Goal: Task Accomplishment & Management: Use online tool/utility

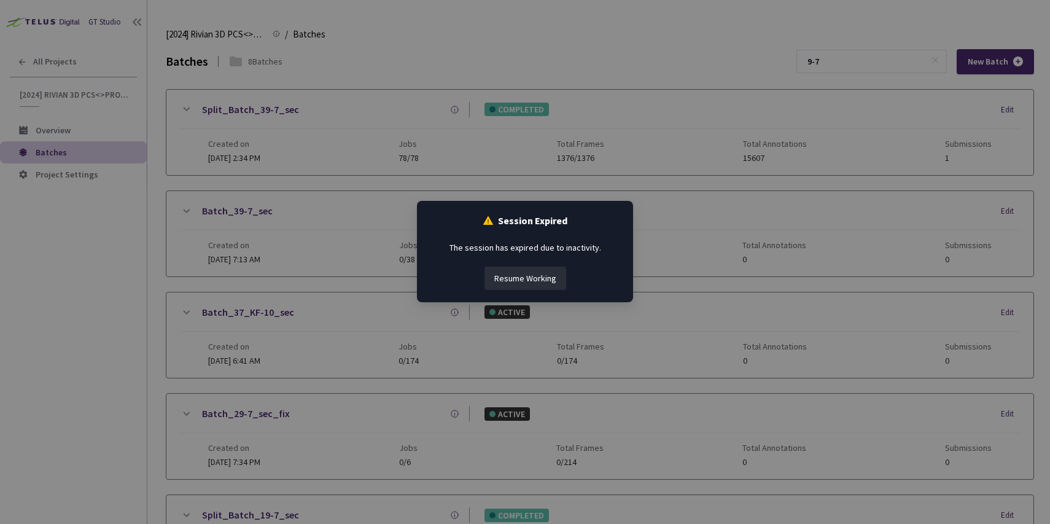
scroll to position [411, 0]
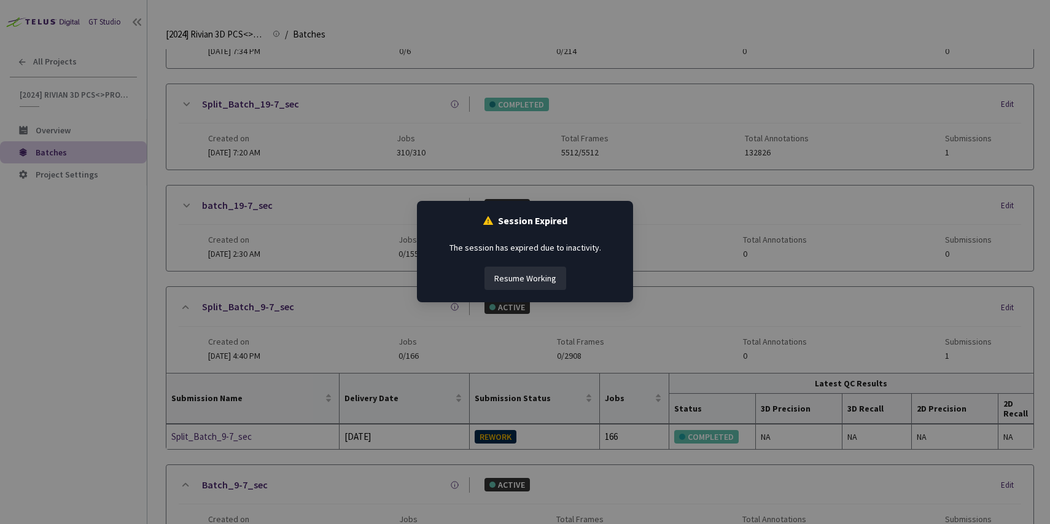
click at [531, 281] on button "Resume Working" at bounding box center [525, 277] width 82 height 23
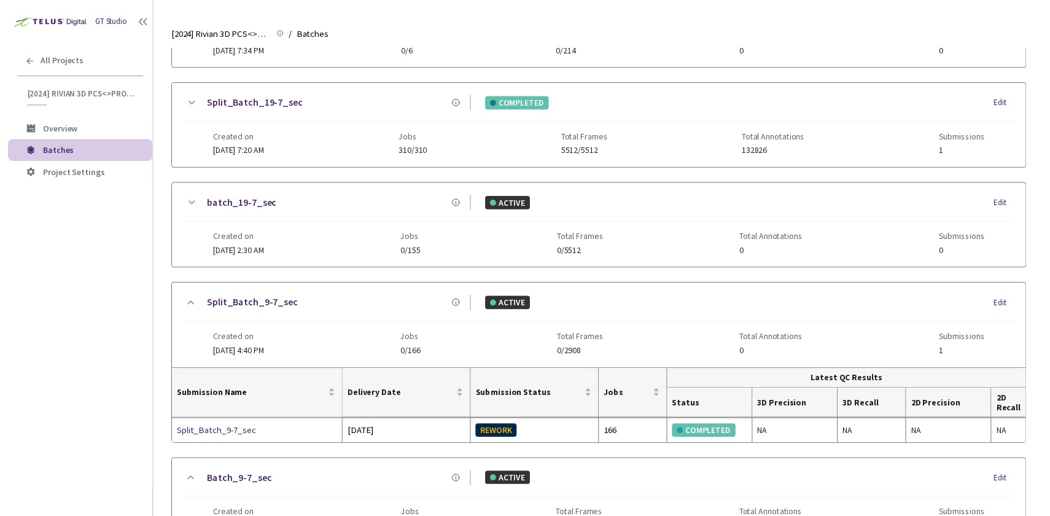
scroll to position [0, 0]
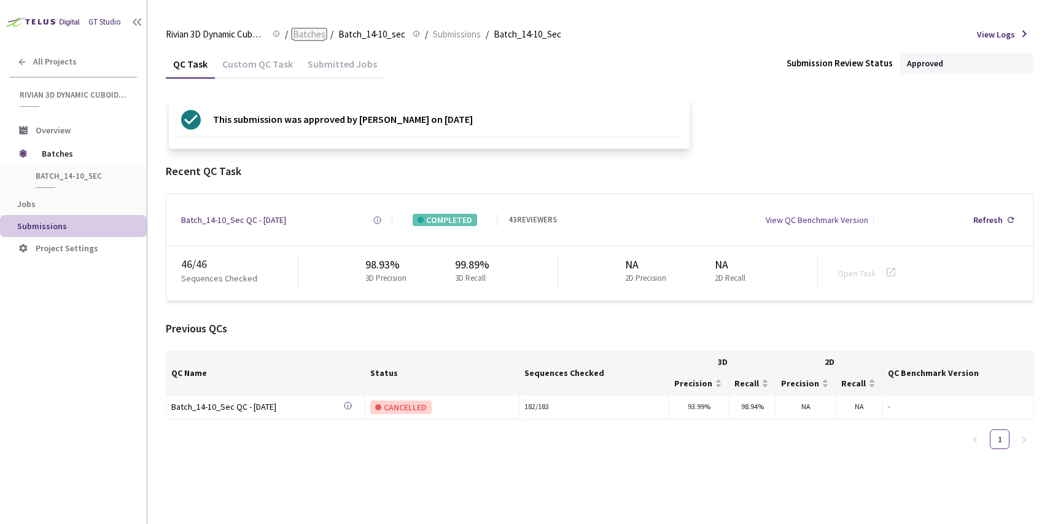
click at [307, 29] on span "Batches" at bounding box center [309, 34] width 33 height 15
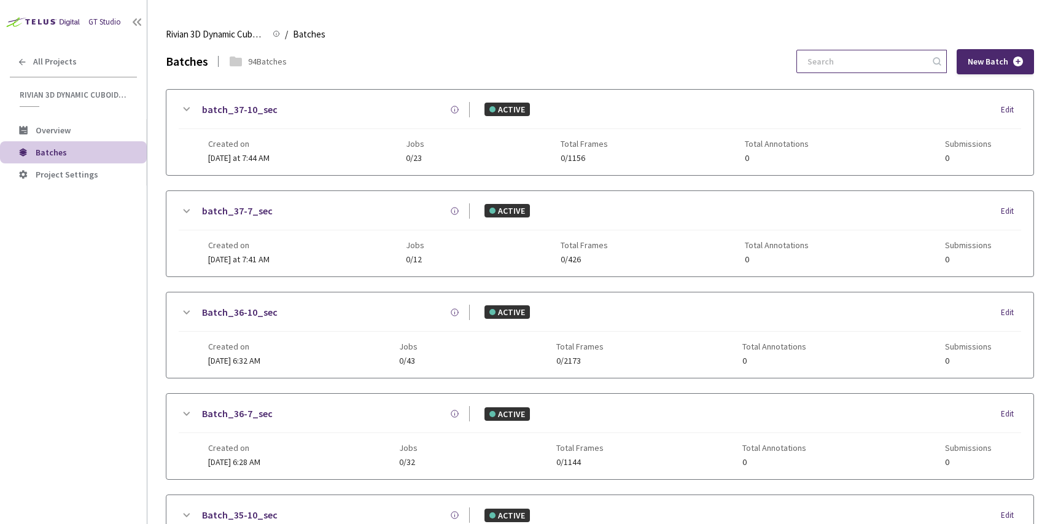
click at [911, 71] on input at bounding box center [865, 61] width 131 height 22
paste input "28"
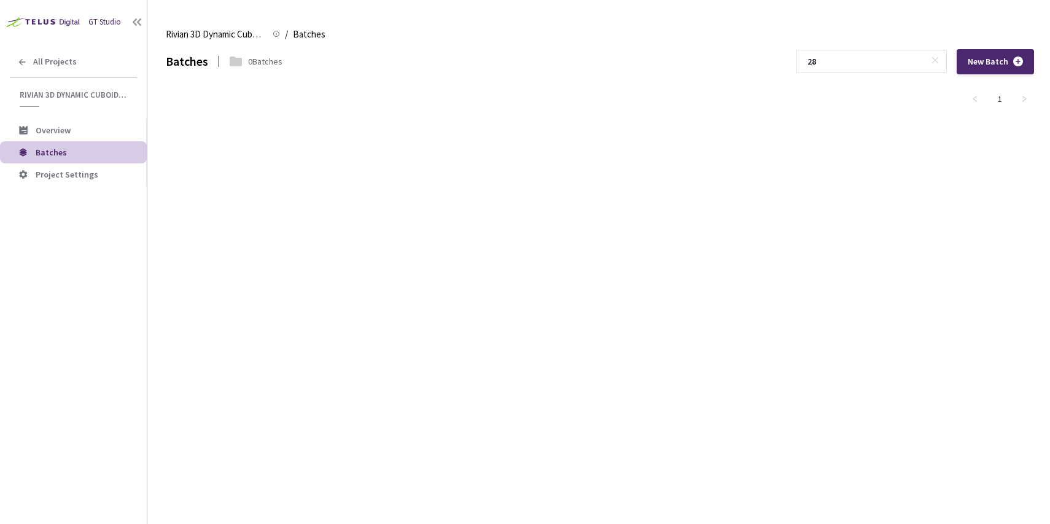
paste input "34-7"
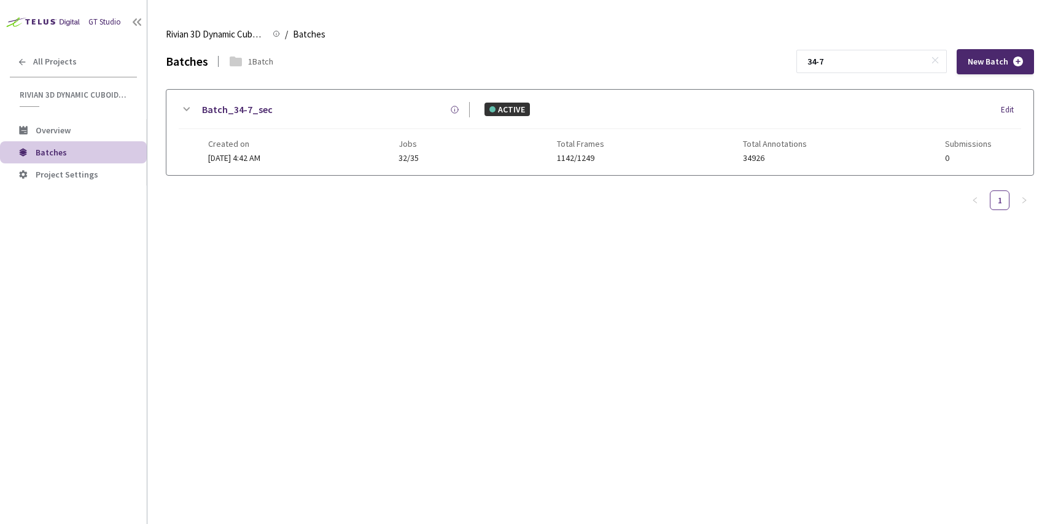
type input "34-7"
click at [320, 110] on div "Batch_34-7_sec" at bounding box center [331, 109] width 276 height 15
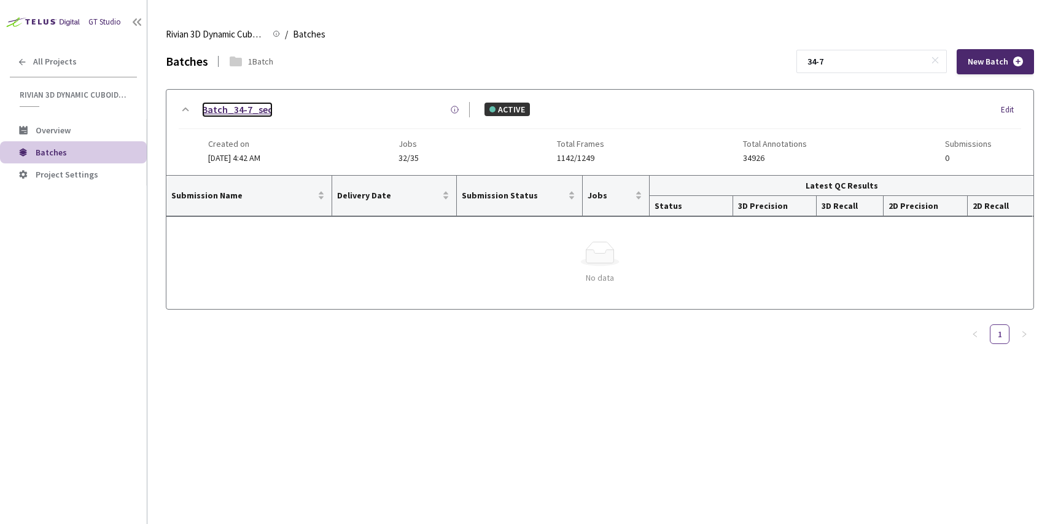
click at [231, 112] on link "Batch_34-7_sec" at bounding box center [237, 109] width 71 height 15
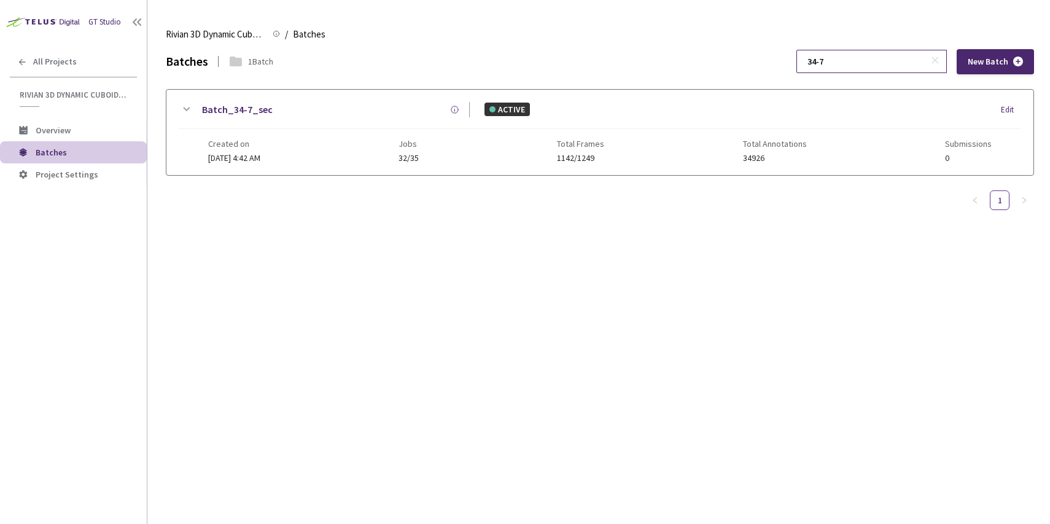
click at [874, 62] on input "34-7" at bounding box center [865, 61] width 131 height 22
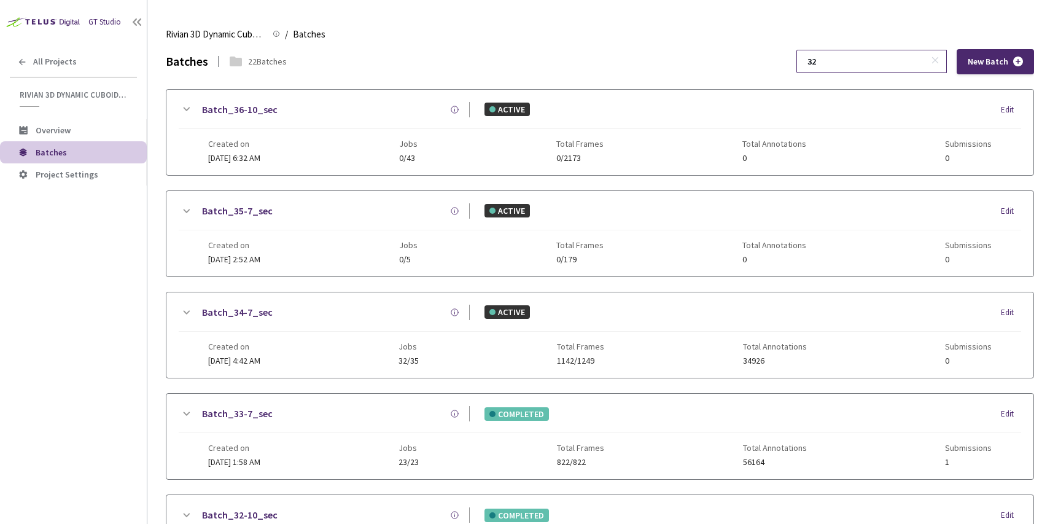
type input "3"
paste input "34-7"
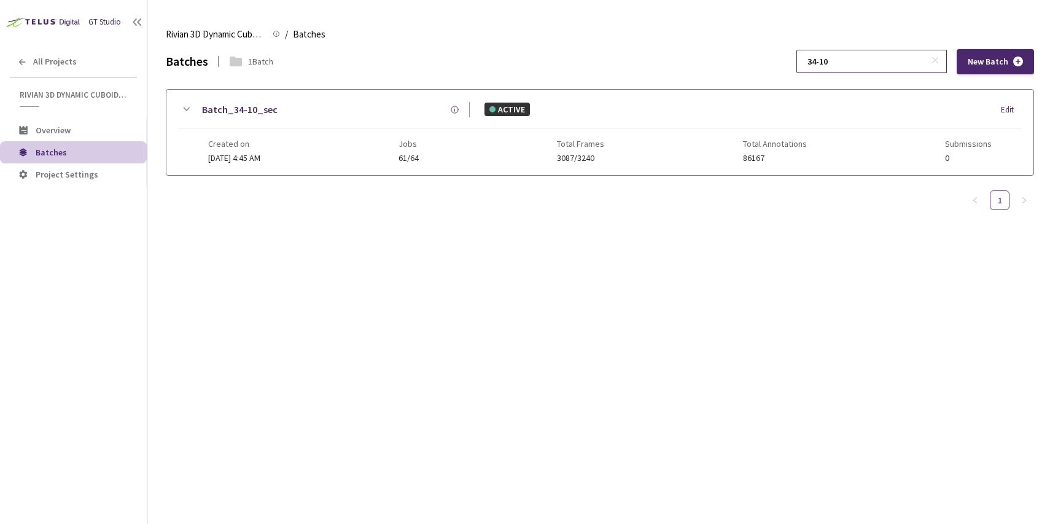
type input "34-10"
